Goal: Information Seeking & Learning: Learn about a topic

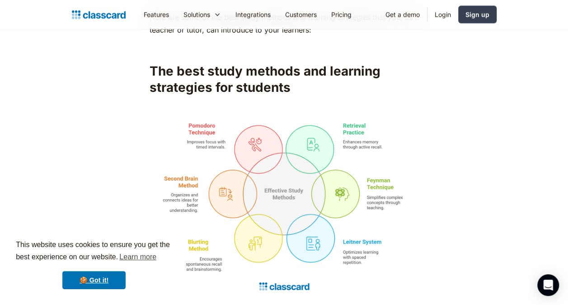
click at [216, 166] on img at bounding box center [284, 207] width 269 height 180
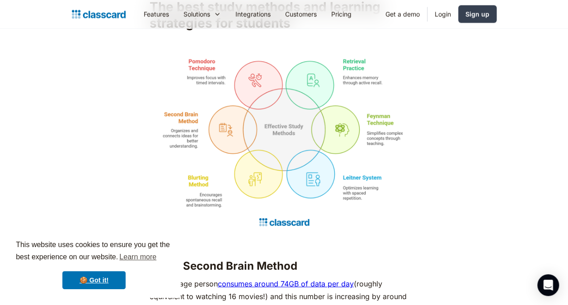
scroll to position [868, 0]
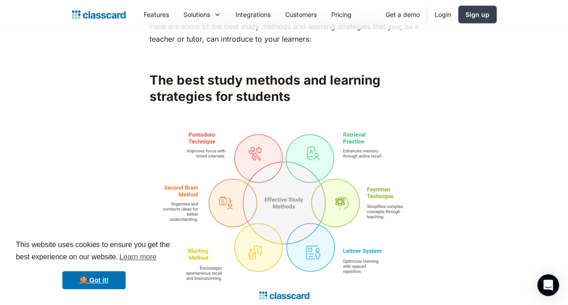
scroll to position [839, 0]
